Goal: Navigation & Orientation: Find specific page/section

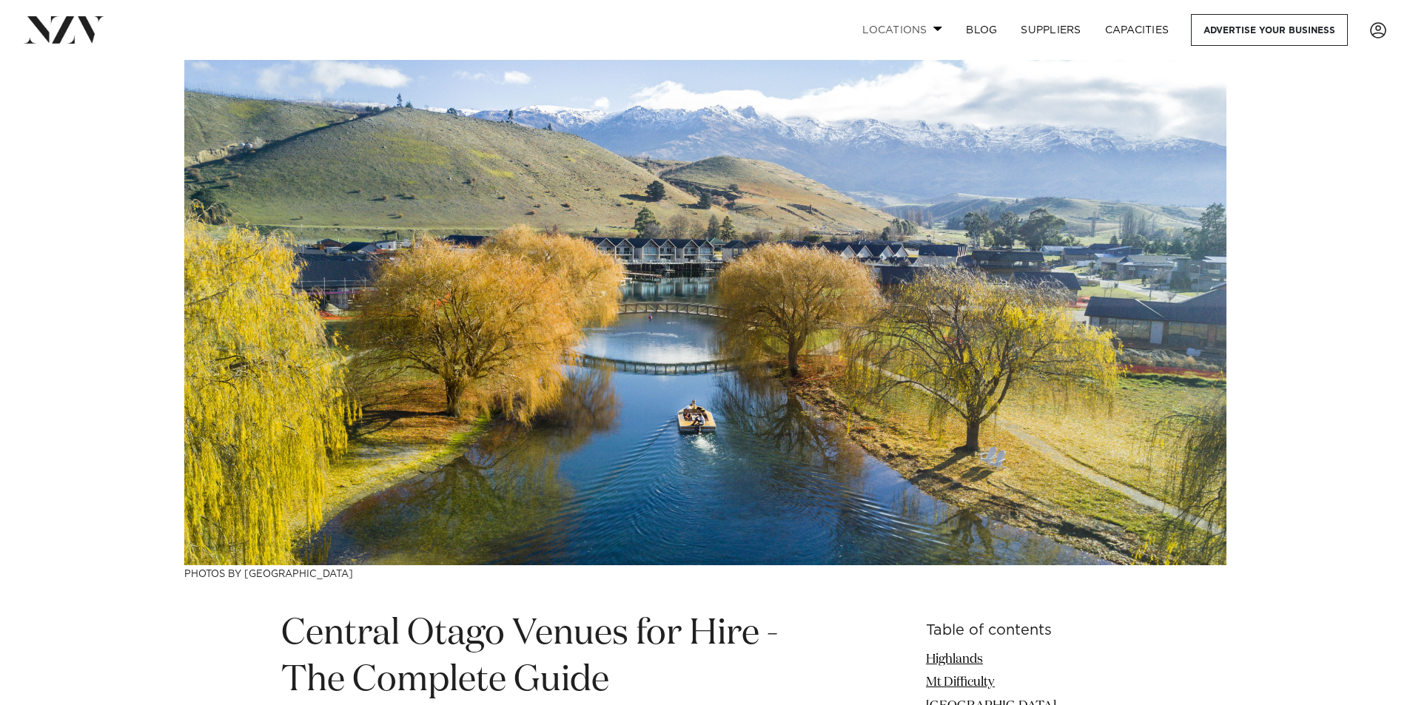
click at [907, 30] on link "Locations" at bounding box center [902, 30] width 104 height 32
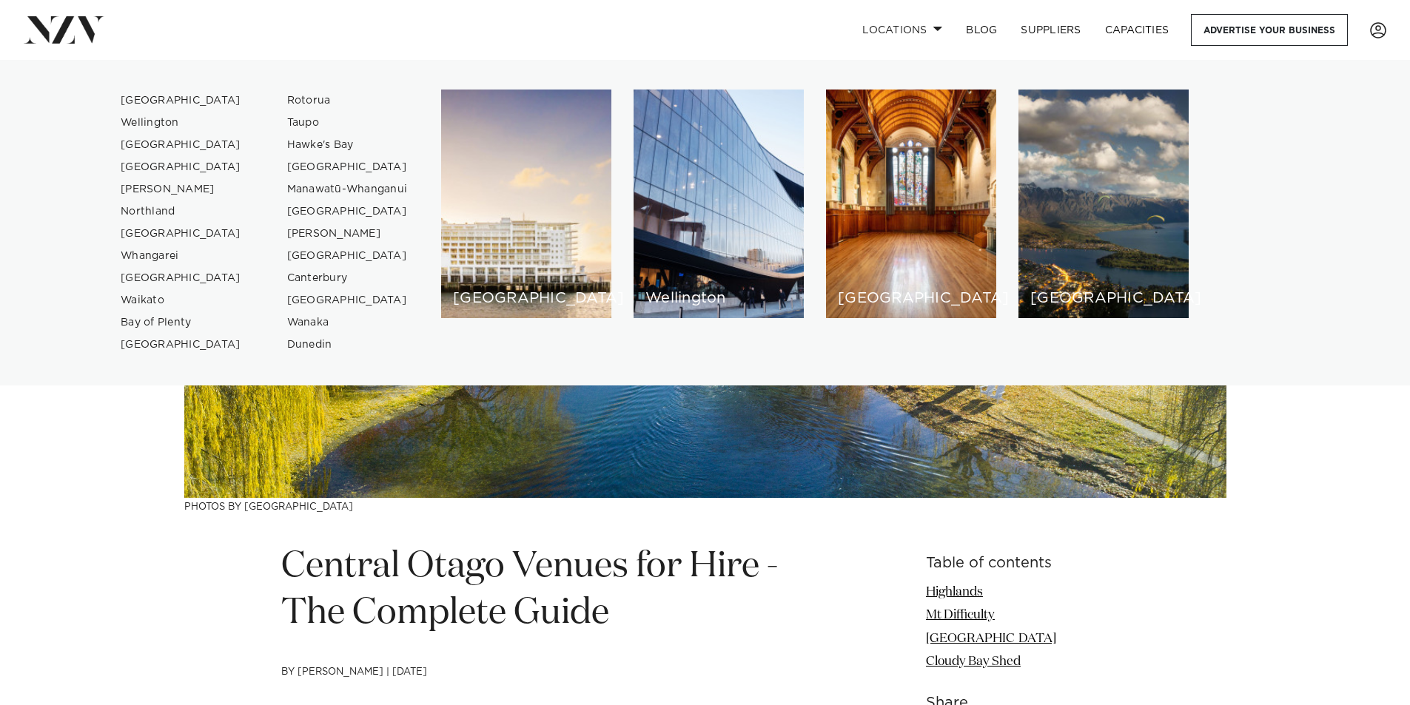
scroll to position [222, 0]
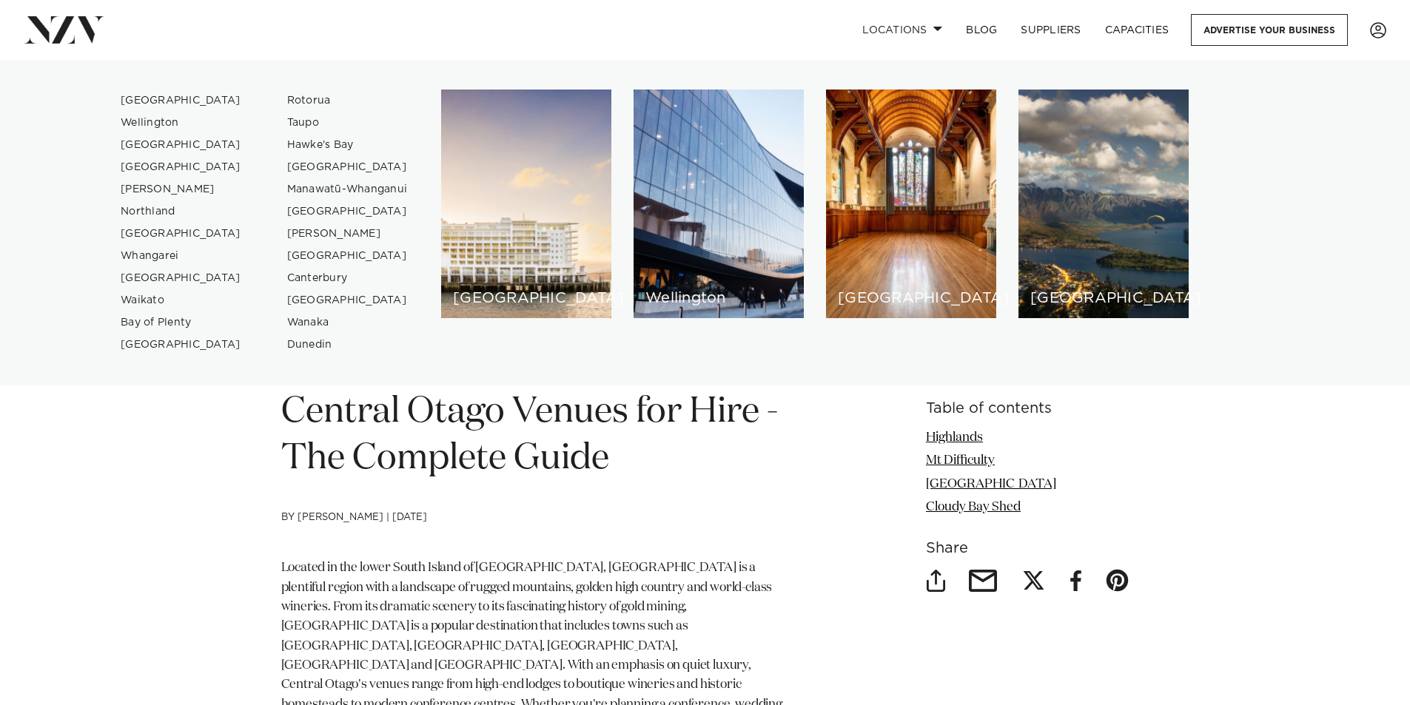
drag, startPoint x: 1373, startPoint y: 482, endPoint x: 1377, endPoint y: 470, distance: 12.4
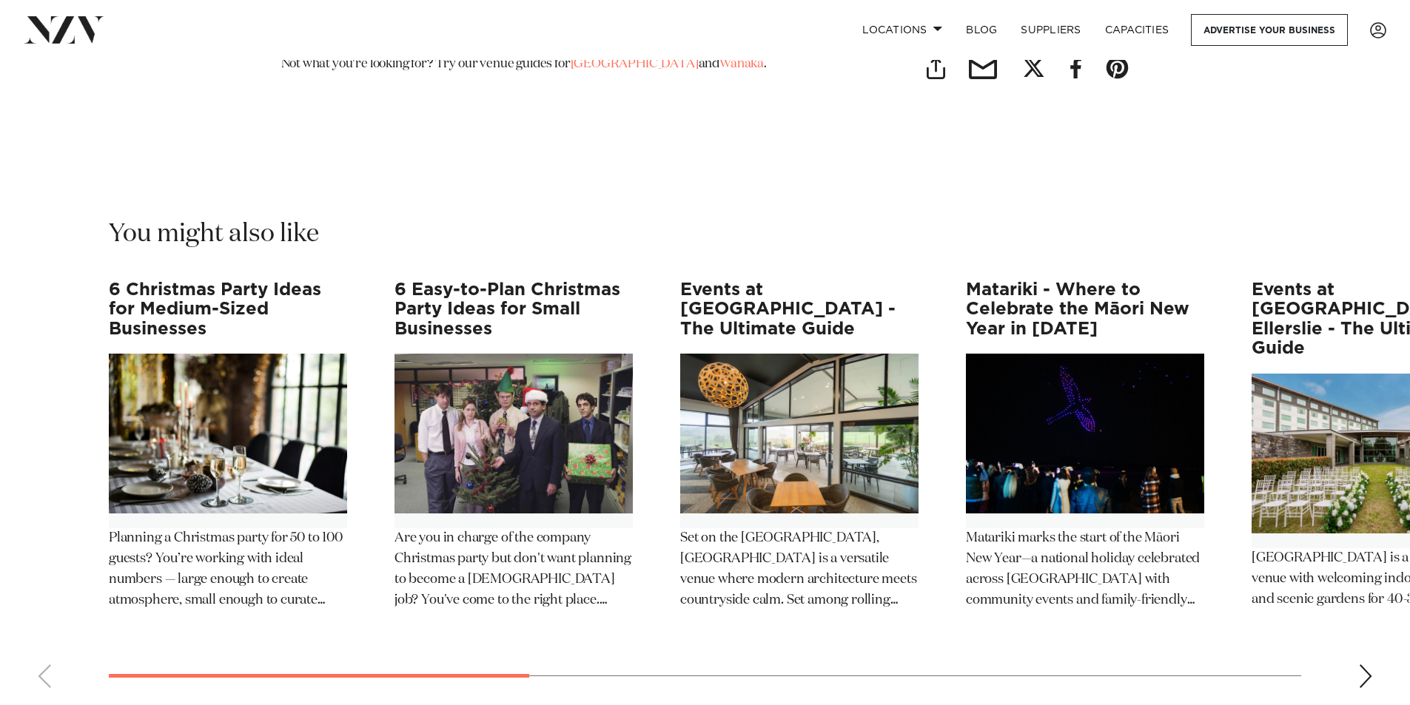
scroll to position [3182, 0]
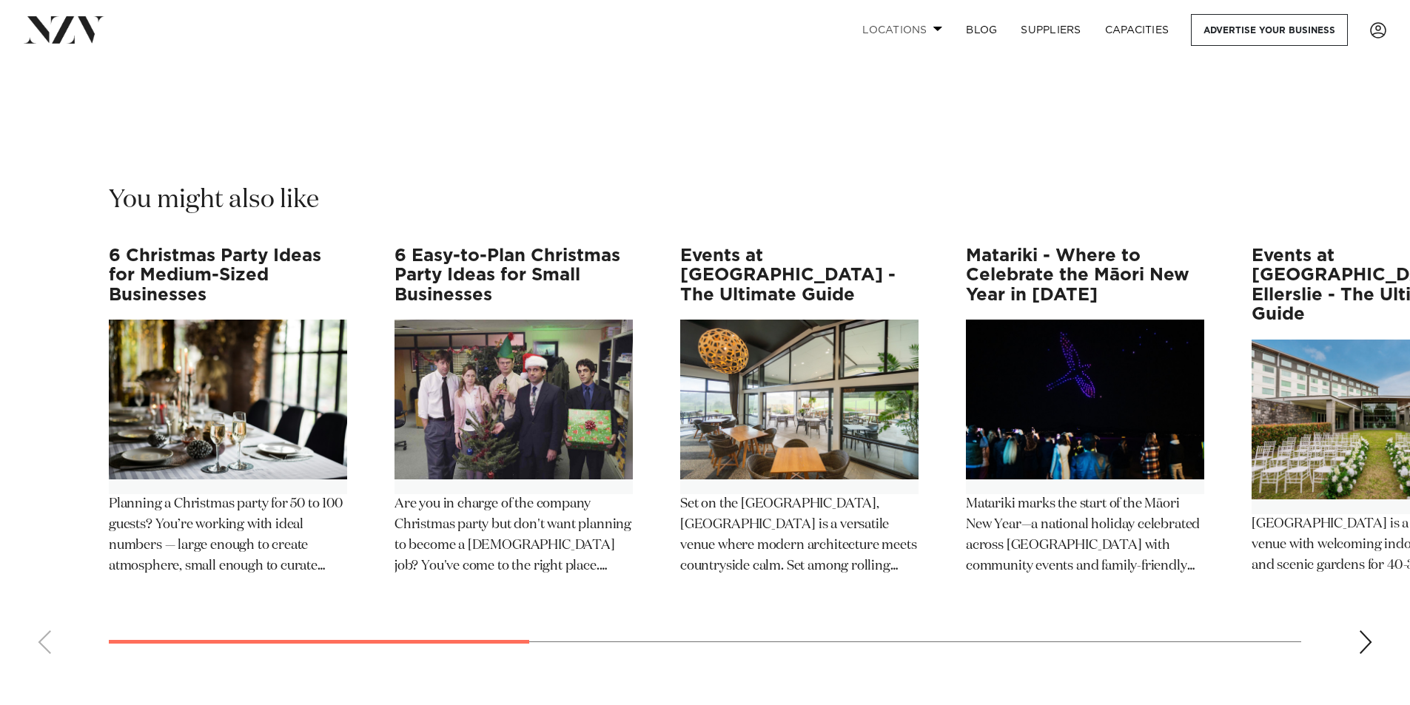
click at [915, 25] on link "Locations" at bounding box center [902, 30] width 104 height 32
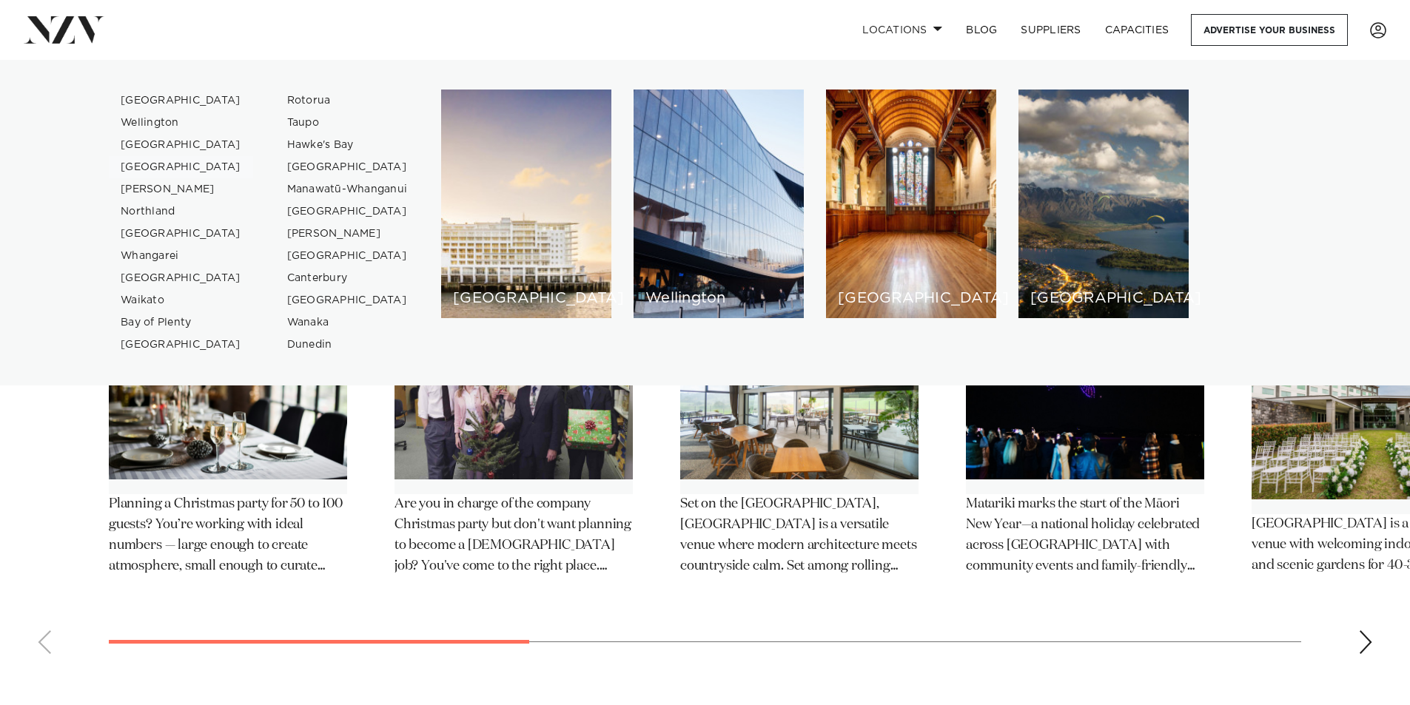
click at [141, 166] on link "[GEOGRAPHIC_DATA]" at bounding box center [181, 167] width 144 height 22
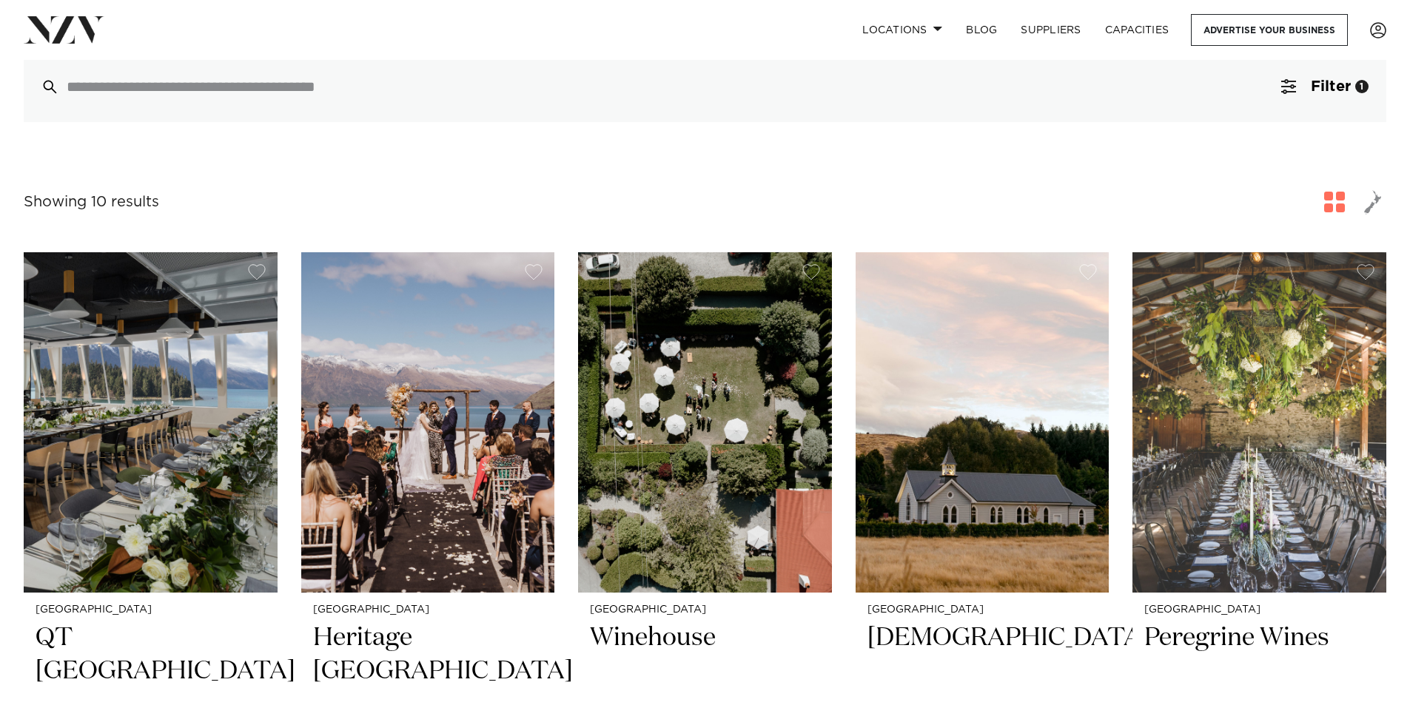
scroll to position [405, 0]
